Goal: Navigation & Orientation: Understand site structure

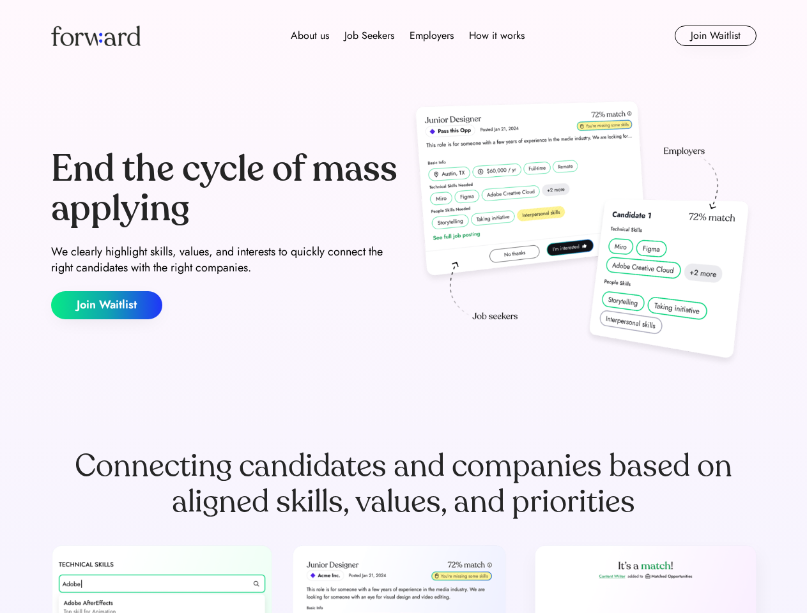
click at [403, 307] on div "End the cycle of mass applying We clearly highlight skills, values, and interes…" at bounding box center [403, 234] width 705 height 275
click at [404, 36] on div "About us Job Seekers Employers How it works" at bounding box center [408, 35] width 504 height 15
click at [96, 36] on img at bounding box center [95, 36] width 89 height 20
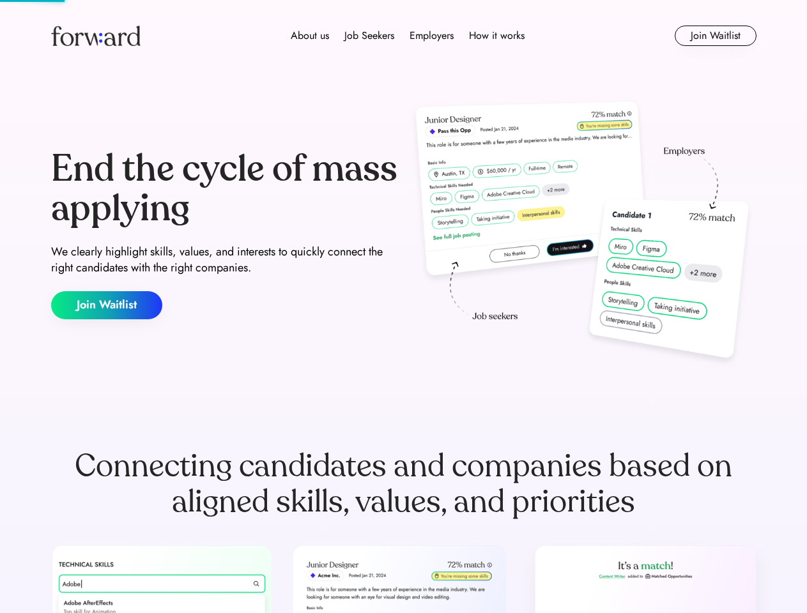
click at [408, 36] on div "About us Job Seekers Employers How it works" at bounding box center [408, 35] width 504 height 15
click at [310, 36] on div "About us" at bounding box center [310, 35] width 38 height 15
click at [369, 36] on div "Job Seekers" at bounding box center [369, 35] width 50 height 15
click at [431, 36] on div "Employers" at bounding box center [432, 35] width 44 height 15
click at [496, 36] on div "How it works" at bounding box center [497, 35] width 56 height 15
